Goal: Transaction & Acquisition: Purchase product/service

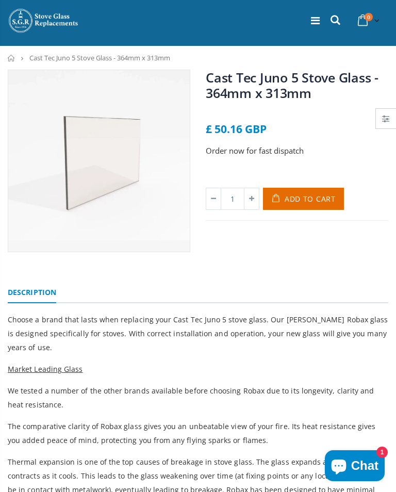
scroll to position [17, 0]
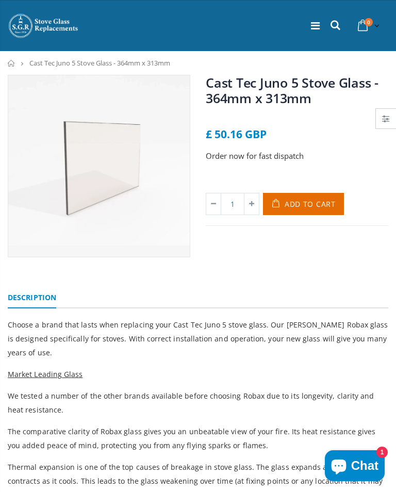
click at [311, 207] on span "Add to Cart" at bounding box center [310, 204] width 51 height 10
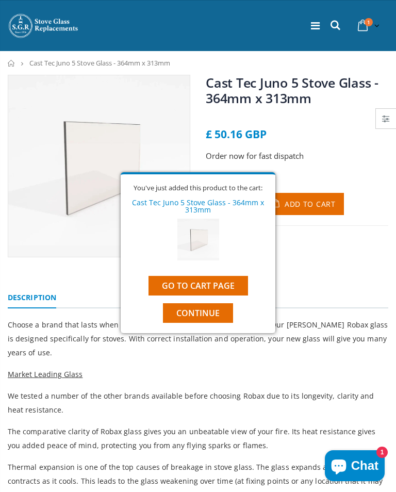
click at [203, 315] on span "Continue" at bounding box center [198, 313] width 43 height 11
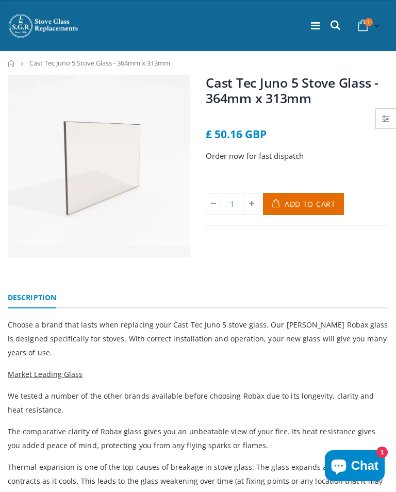
click at [318, 24] on icon at bounding box center [315, 26] width 9 height 10
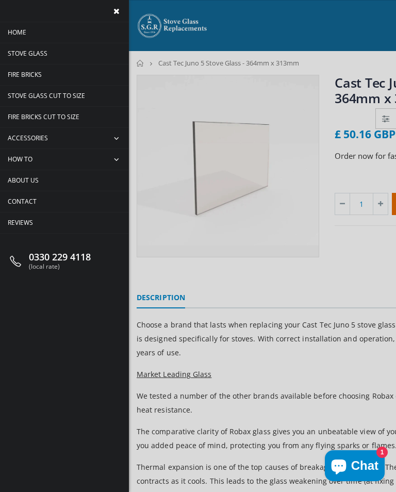
click at [35, 139] on span "Accessories" at bounding box center [28, 138] width 40 height 9
click at [30, 136] on span "Accessories" at bounding box center [28, 138] width 40 height 9
click at [119, 145] on span "collapse" at bounding box center [118, 138] width 22 height 21
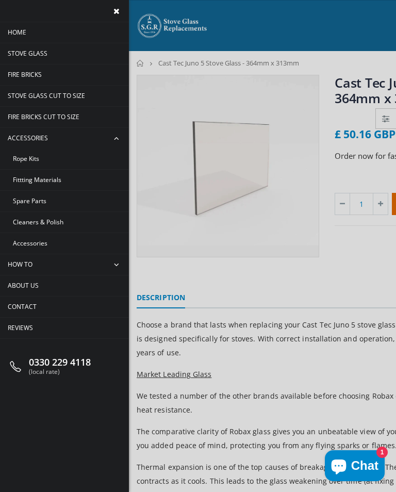
click at [36, 162] on span "Rope Kits" at bounding box center [26, 158] width 26 height 9
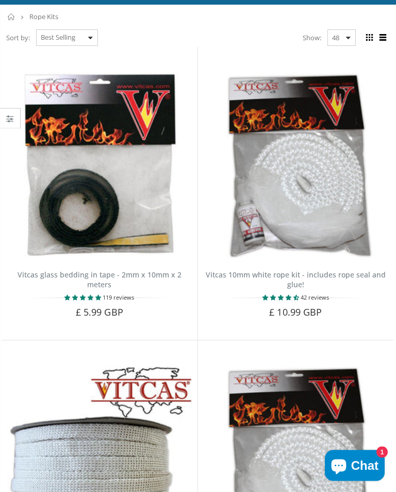
scroll to position [63, 0]
click at [315, 184] on img at bounding box center [296, 166] width 186 height 186
click at [320, 180] on img at bounding box center [296, 166] width 186 height 186
click at [101, 182] on img at bounding box center [100, 166] width 186 height 186
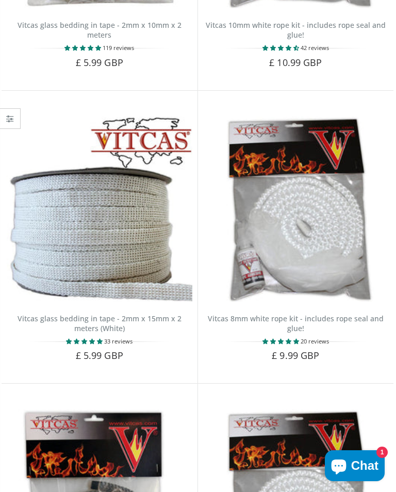
scroll to position [0, 0]
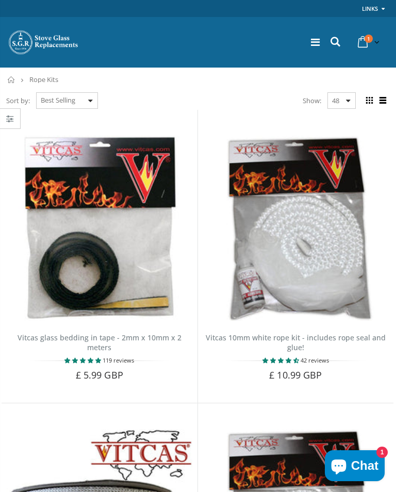
click at [141, 247] on img at bounding box center [100, 229] width 186 height 186
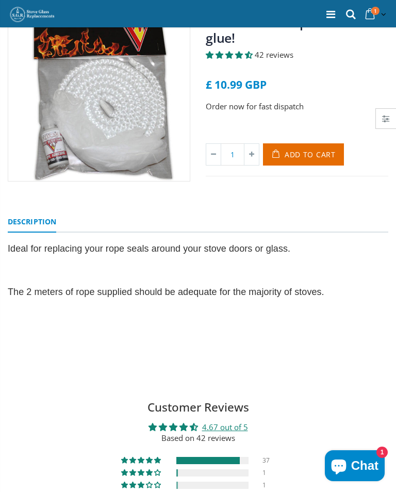
scroll to position [83, 0]
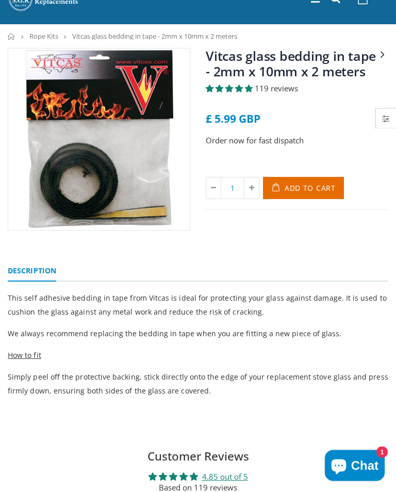
scroll to position [39, 0]
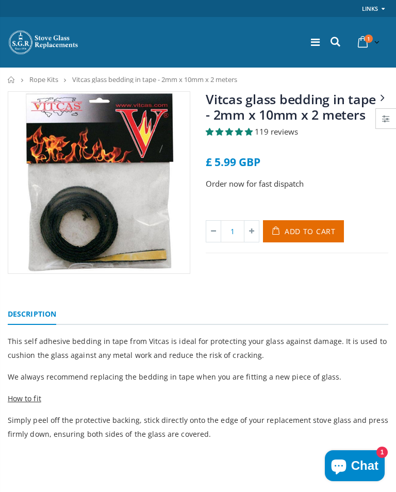
click at [312, 235] on span "Add to Cart" at bounding box center [310, 232] width 51 height 10
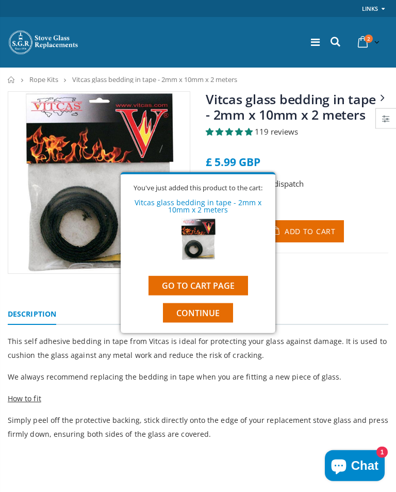
scroll to position [39, 0]
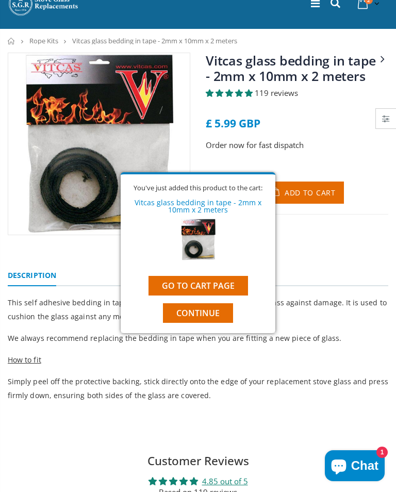
click at [216, 294] on link "Go to cart page" at bounding box center [199, 286] width 100 height 20
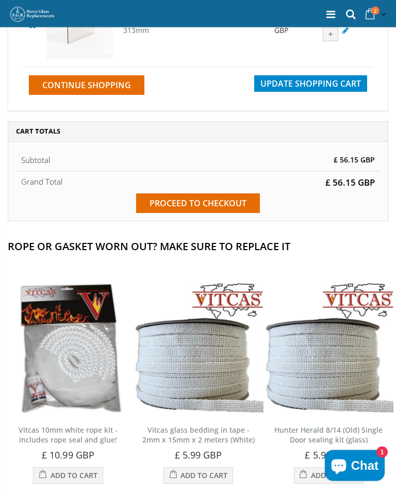
scroll to position [260, 0]
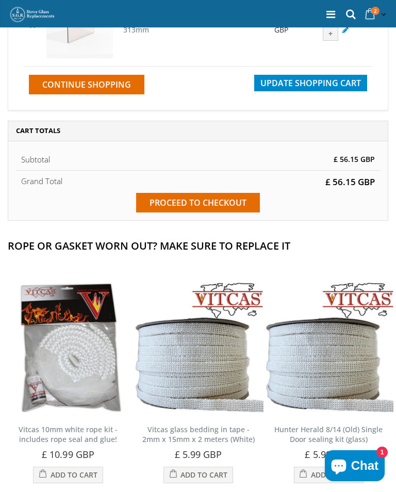
click at [193, 213] on input "Proceed to checkout" at bounding box center [198, 203] width 124 height 20
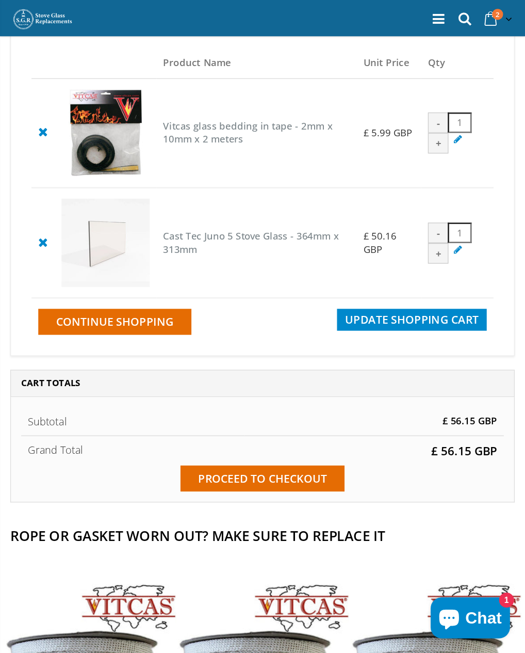
scroll to position [0, 0]
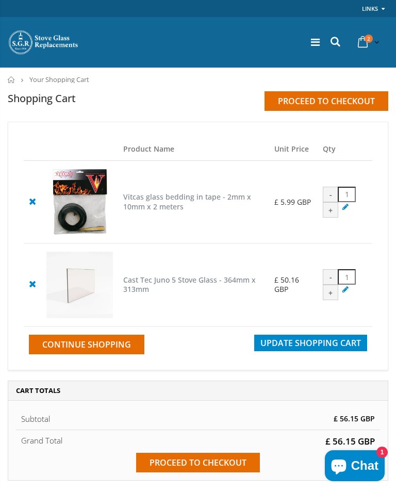
click at [316, 45] on icon at bounding box center [315, 42] width 9 height 10
